Goal: Browse casually

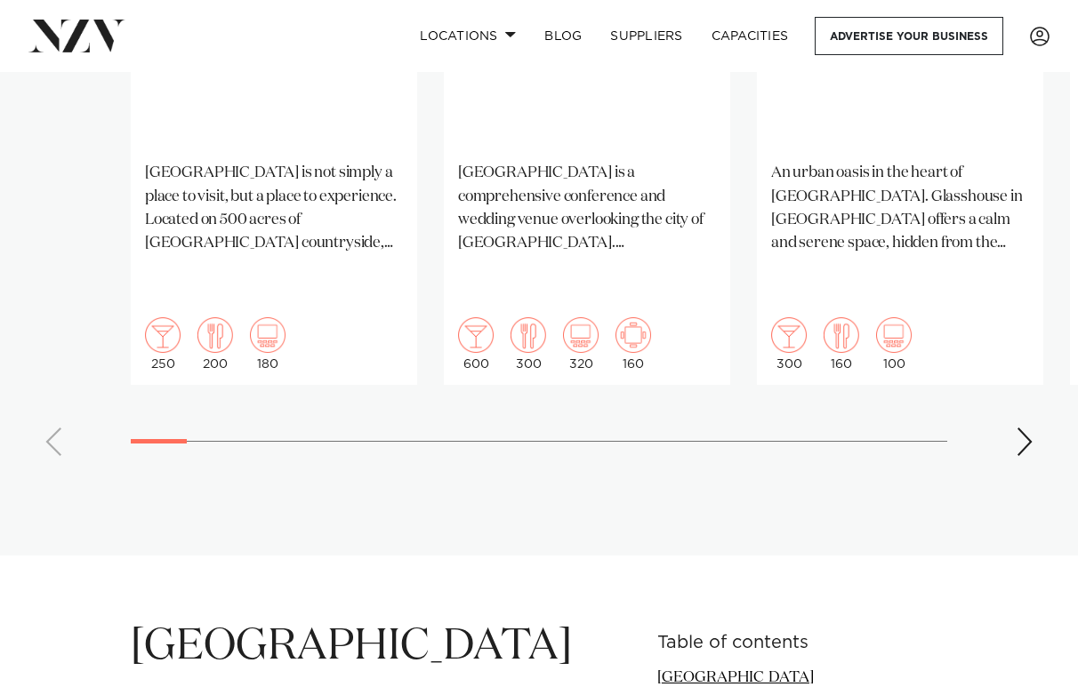
scroll to position [1650, 0]
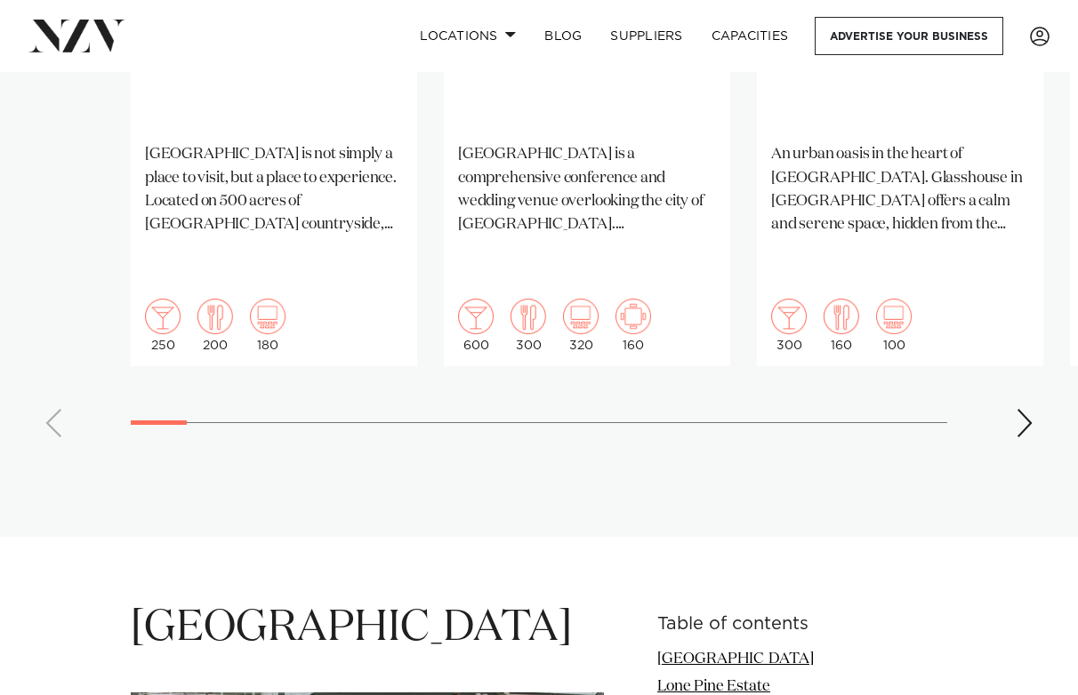
click at [1021, 409] on div "Next slide" at bounding box center [1024, 423] width 18 height 28
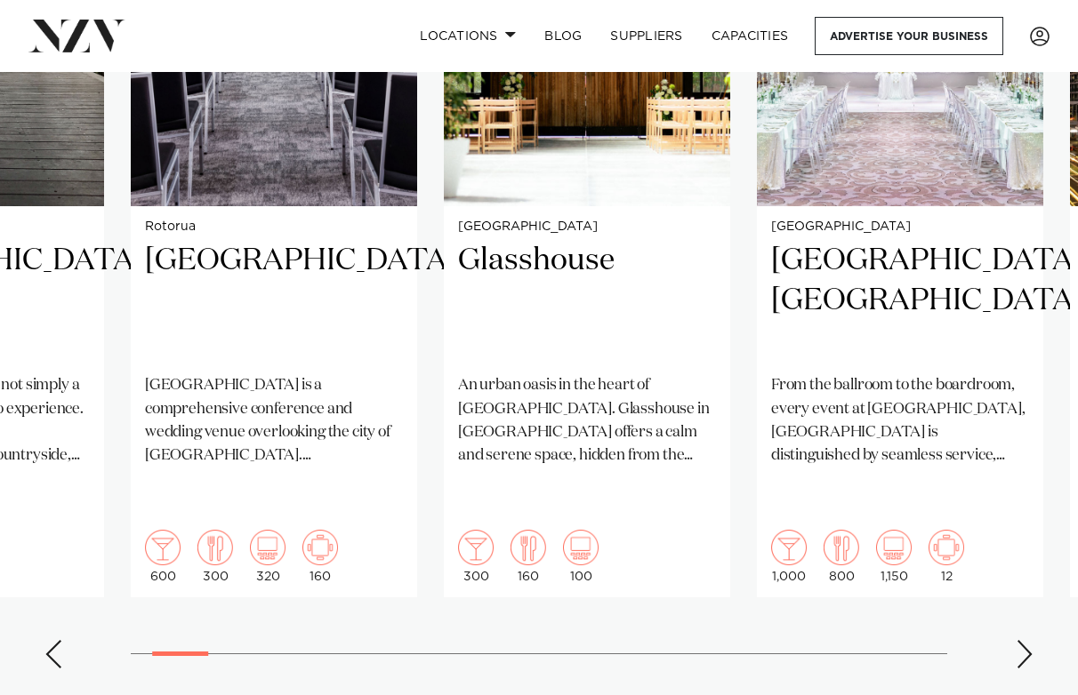
scroll to position [1452, 0]
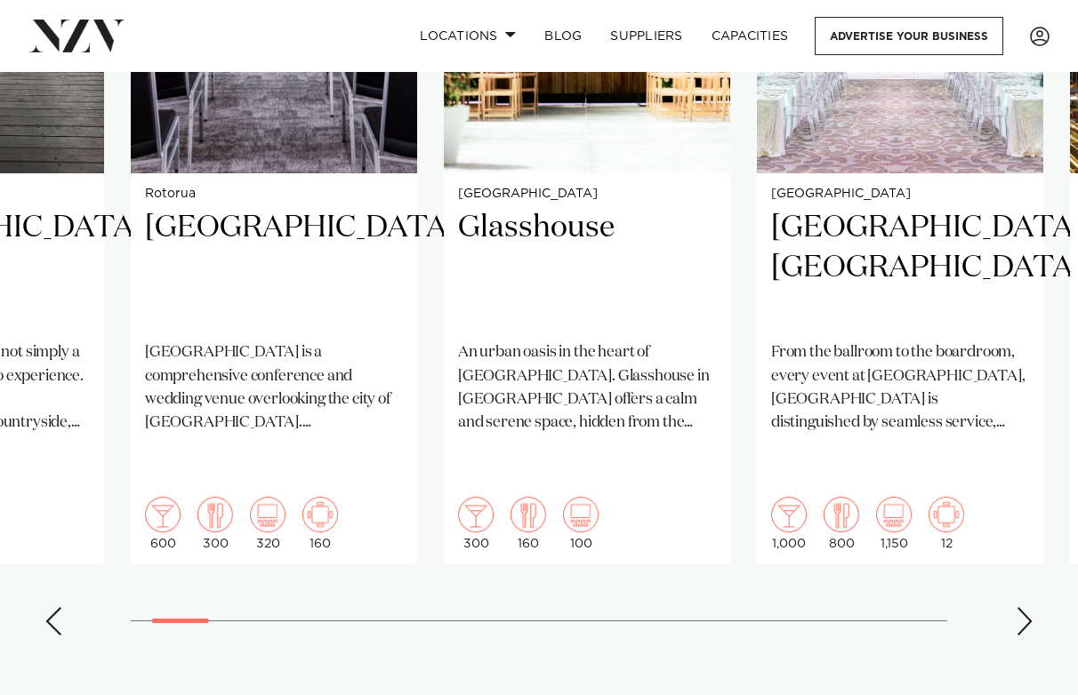
click at [1026, 607] on div "Next slide" at bounding box center [1024, 621] width 18 height 28
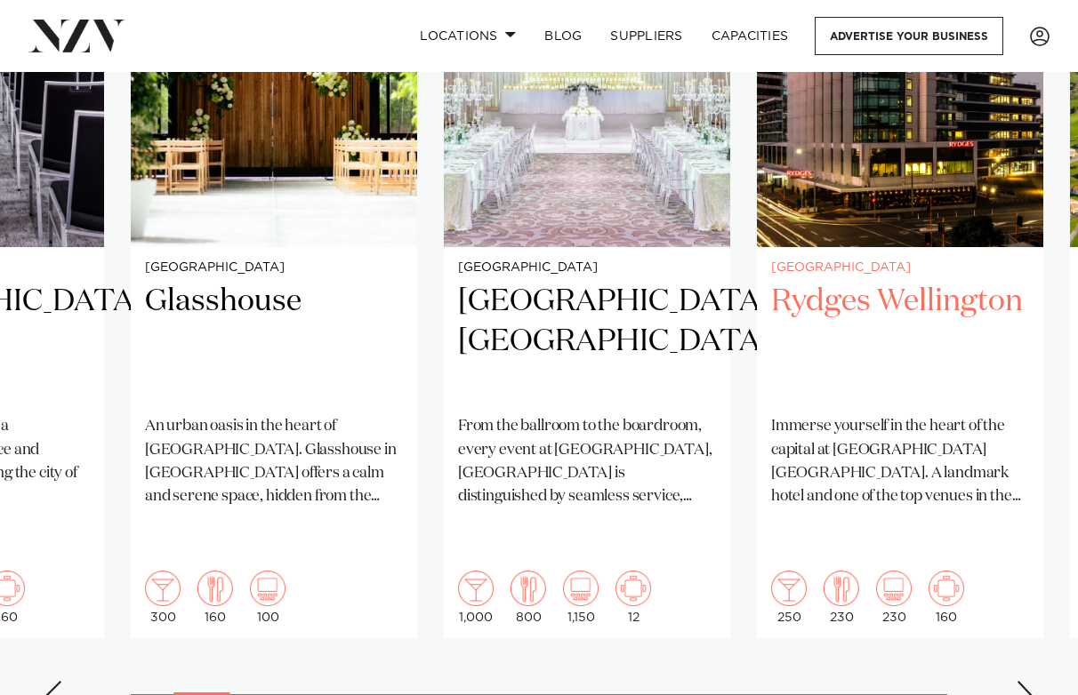
scroll to position [1410, 0]
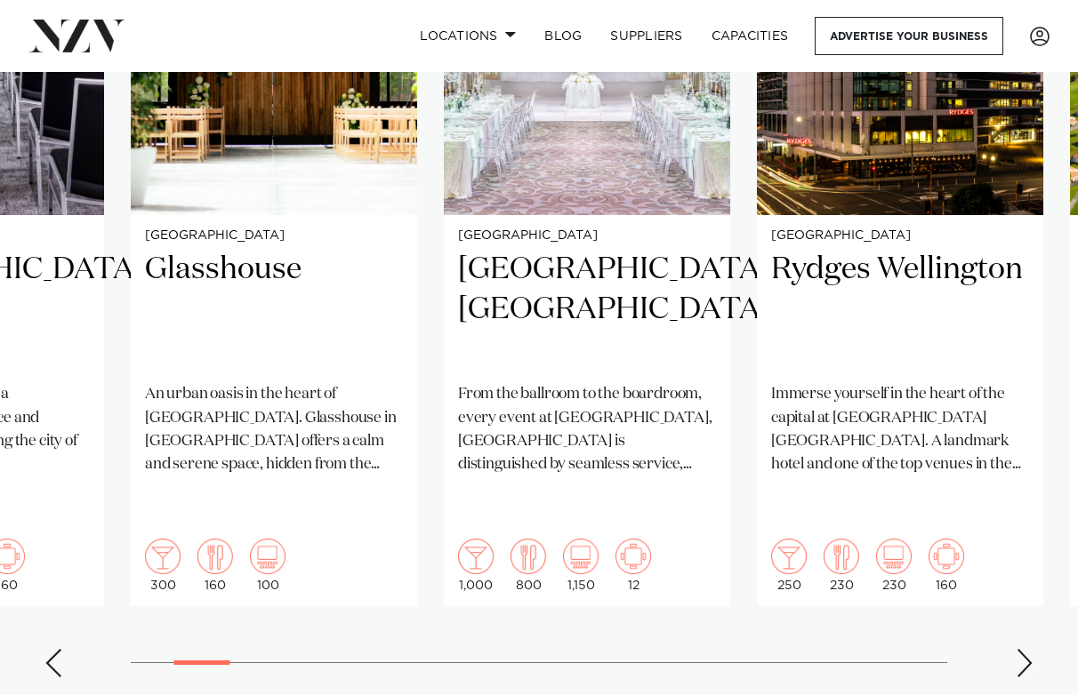
click at [1020, 606] on swiper-container "[GEOGRAPHIC_DATA] [GEOGRAPHIC_DATA] [GEOGRAPHIC_DATA] is not simply a place to …" at bounding box center [539, 261] width 1078 height 861
click at [1021, 649] on div "Next slide" at bounding box center [1024, 663] width 18 height 28
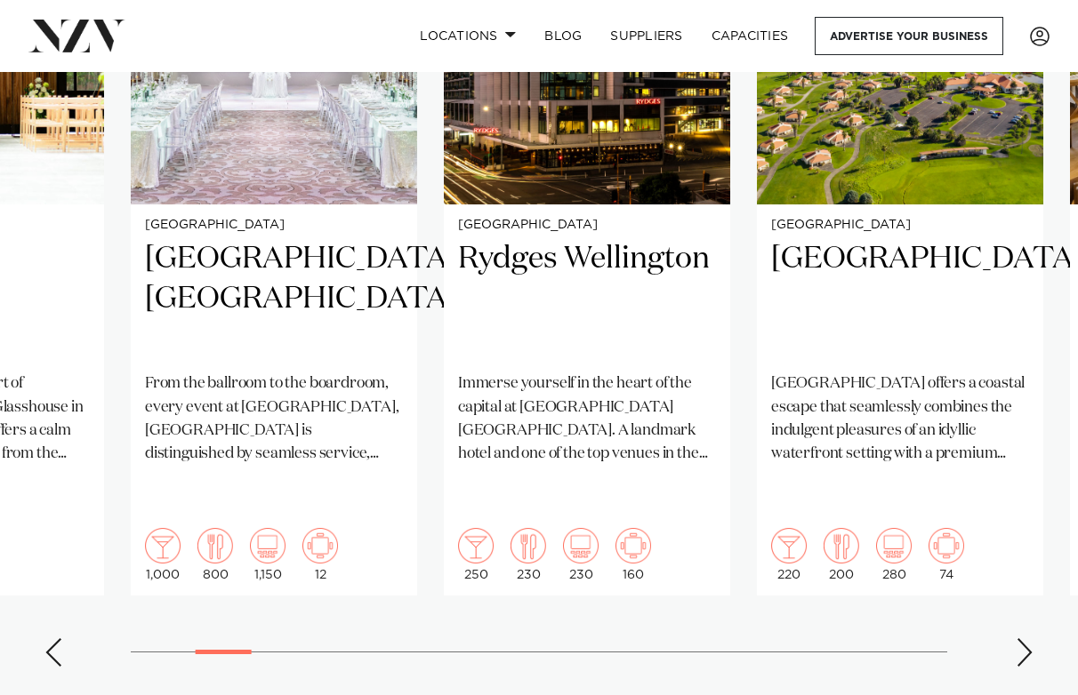
scroll to position [1420, 0]
click at [1021, 639] on div "Next slide" at bounding box center [1024, 653] width 18 height 28
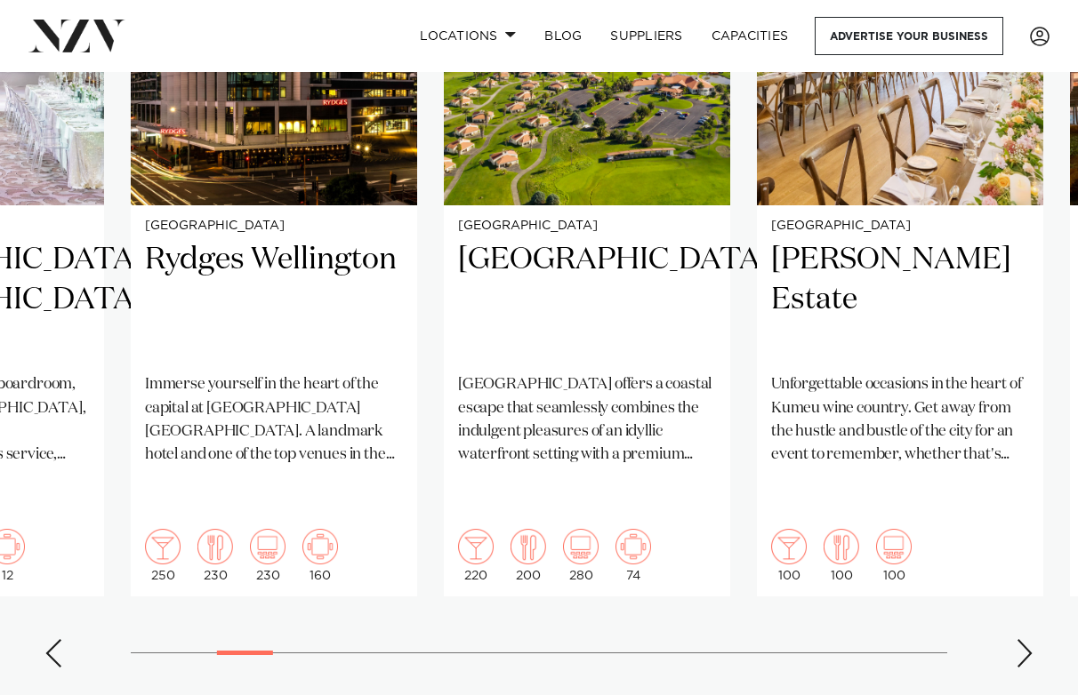
click at [1021, 639] on div "Next slide" at bounding box center [1024, 653] width 18 height 28
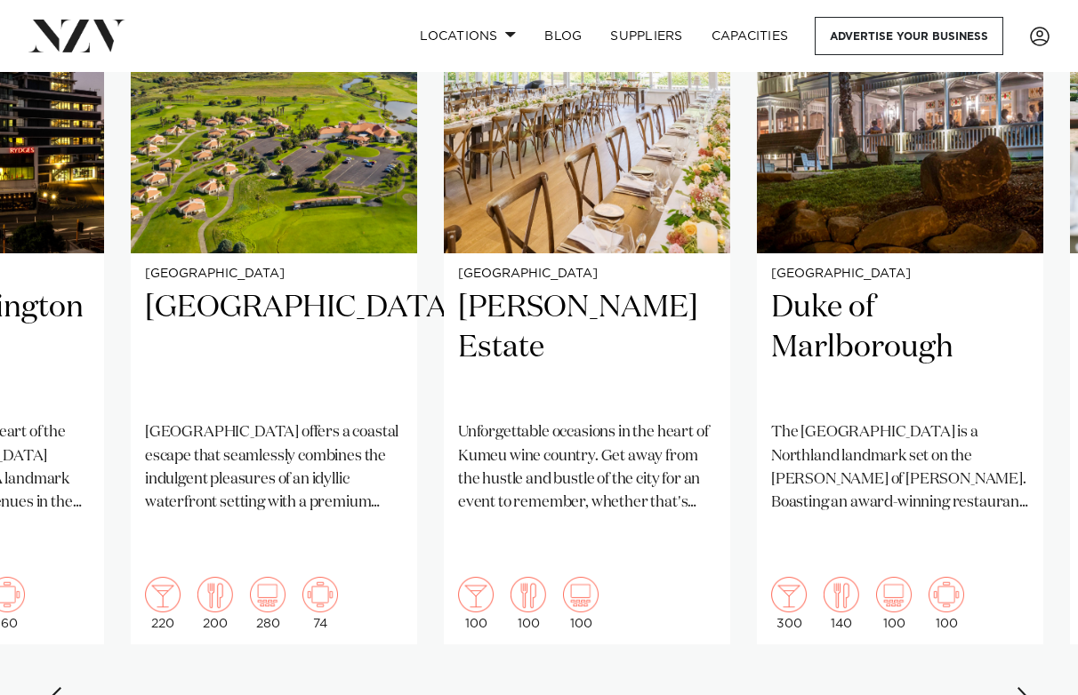
scroll to position [1388, 0]
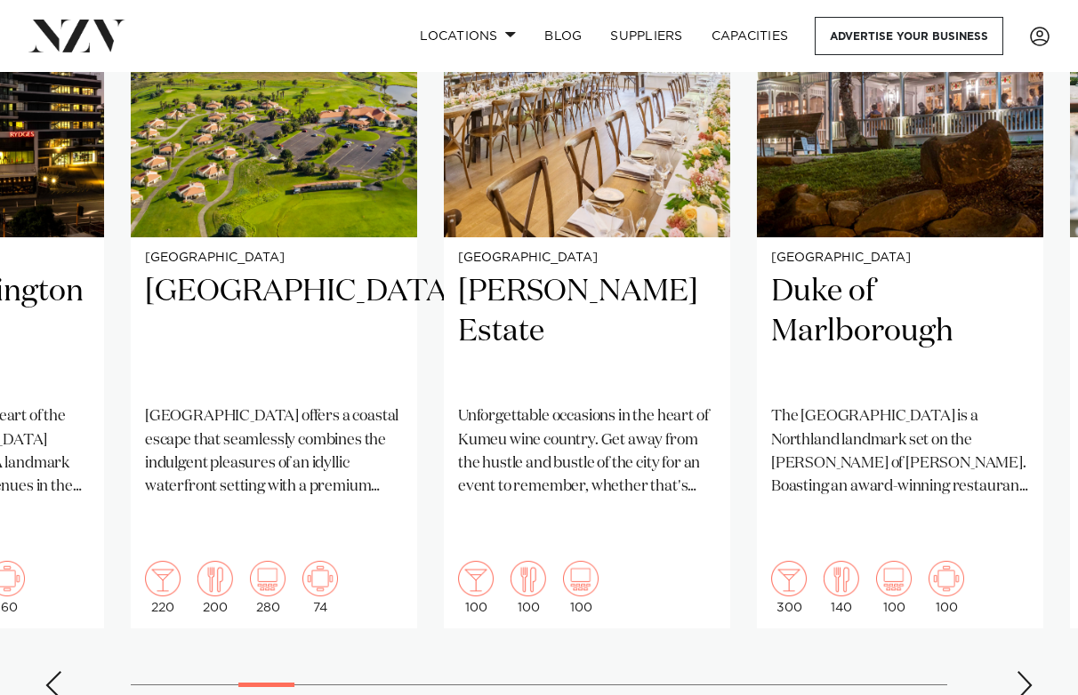
click at [1029, 671] on div "Next slide" at bounding box center [1024, 685] width 18 height 28
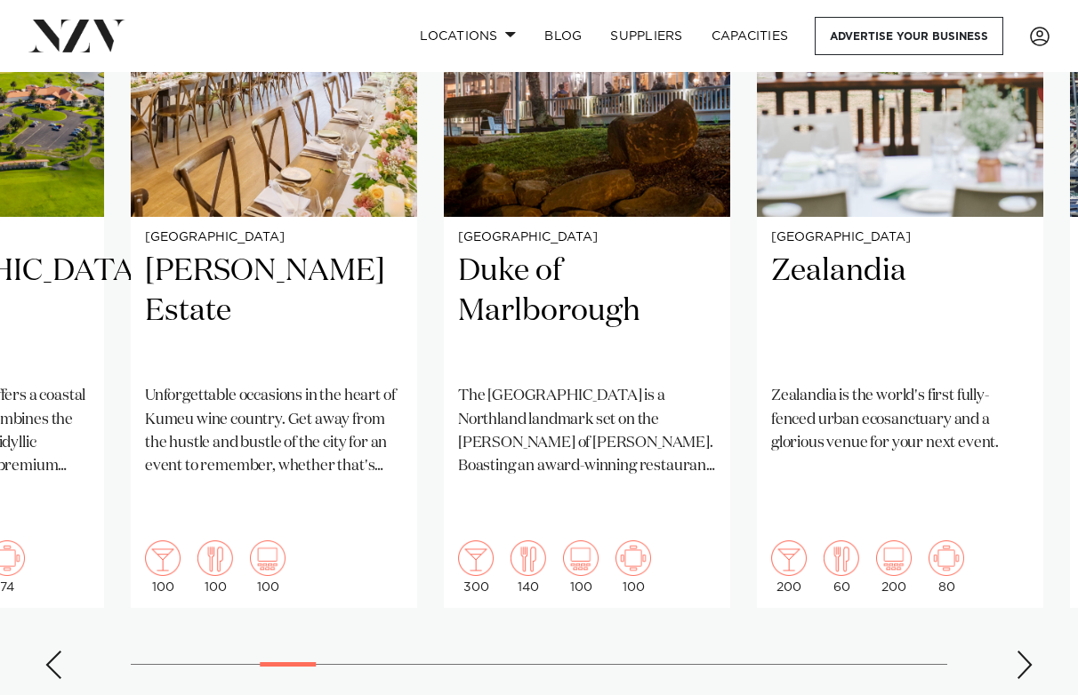
scroll to position [1414, 0]
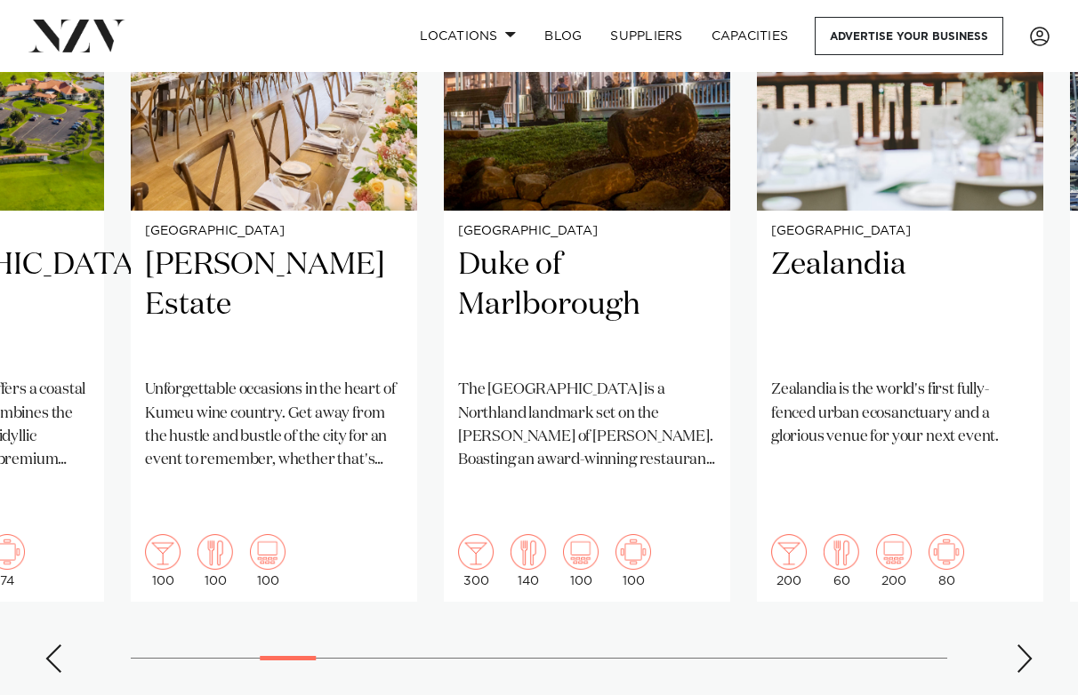
click at [1029, 645] on div "Next slide" at bounding box center [1024, 659] width 18 height 28
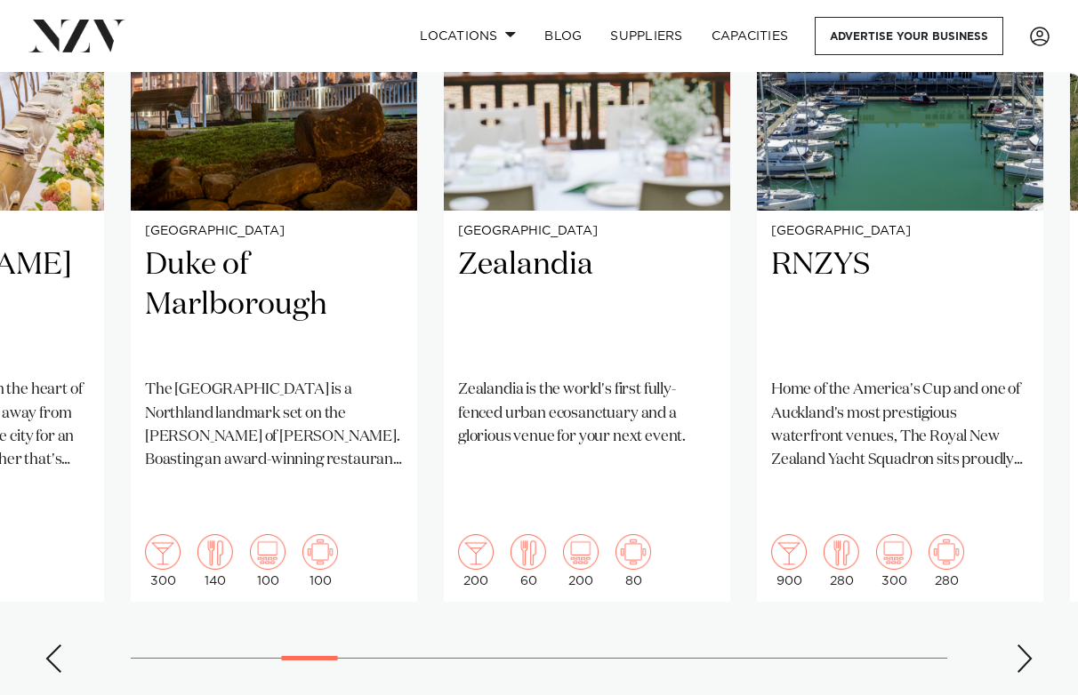
click at [1029, 645] on div "Next slide" at bounding box center [1024, 659] width 18 height 28
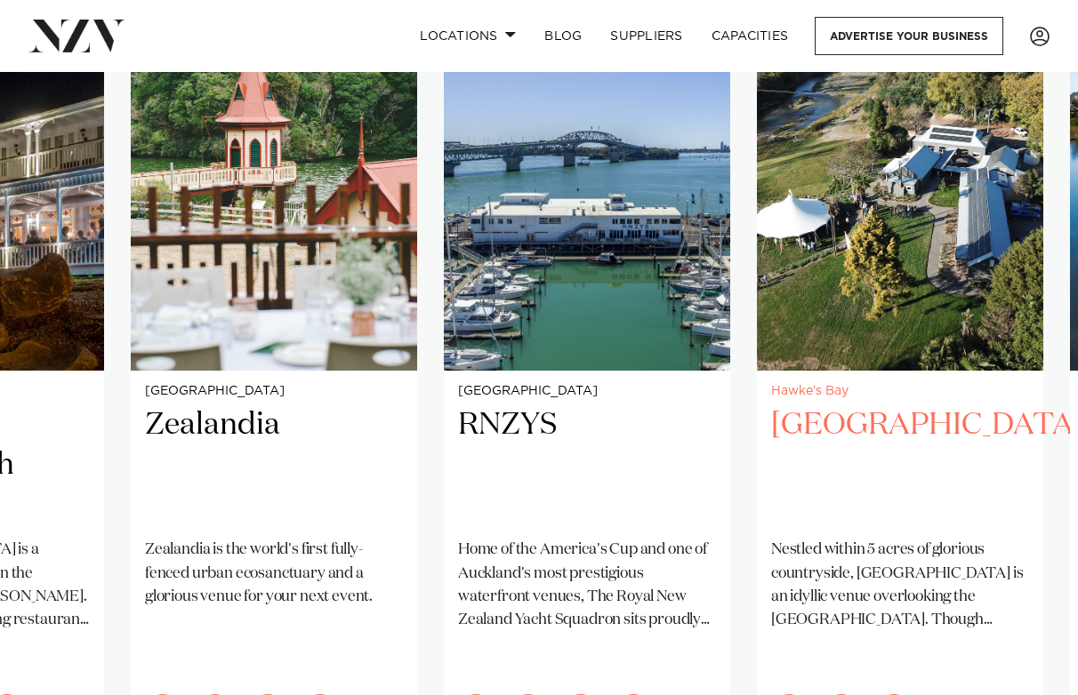
scroll to position [1241, 0]
